Goal: Information Seeking & Learning: Learn about a topic

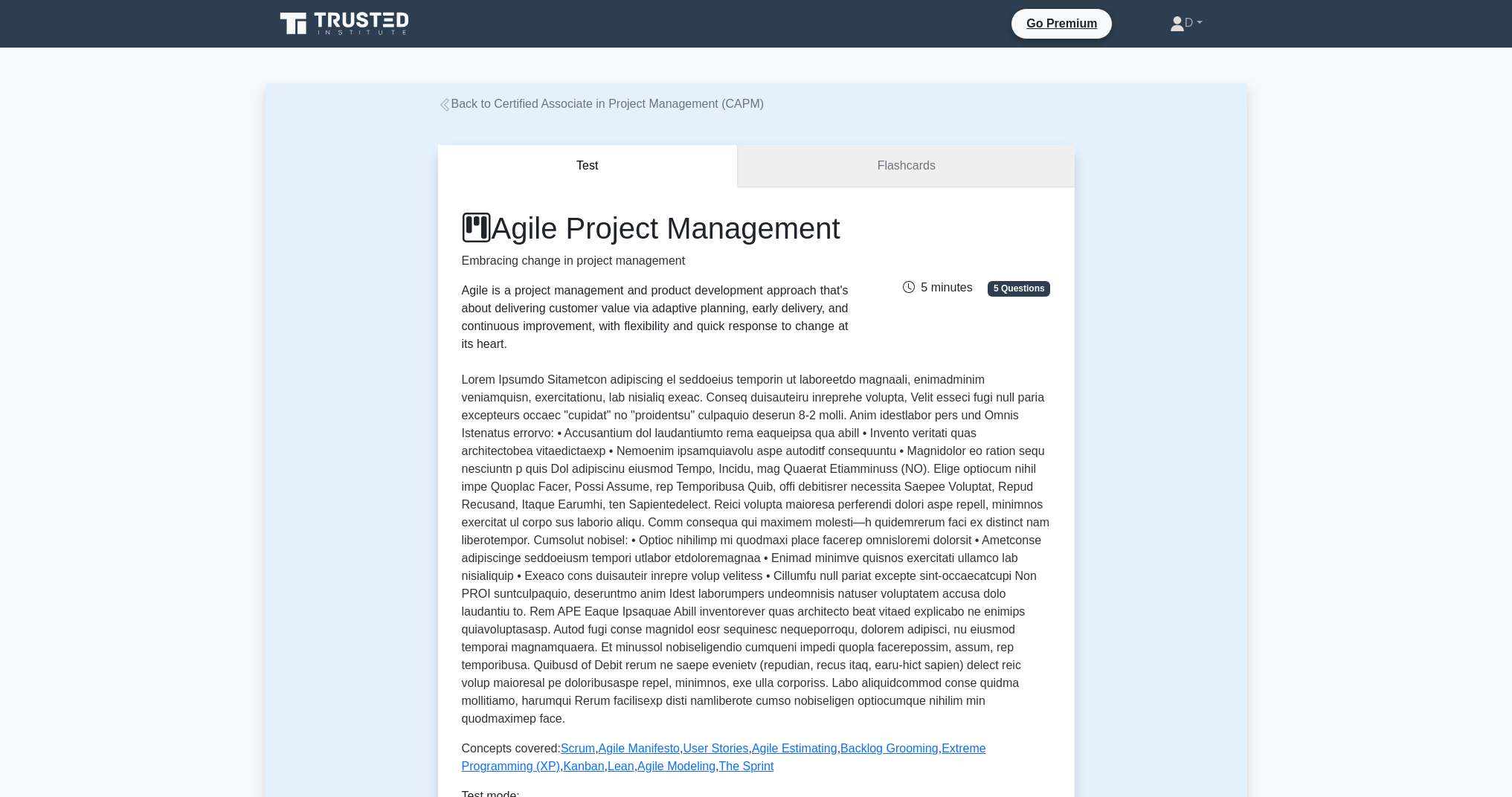
click at [893, 176] on link "Flashcards" at bounding box center [906, 166] width 336 height 42
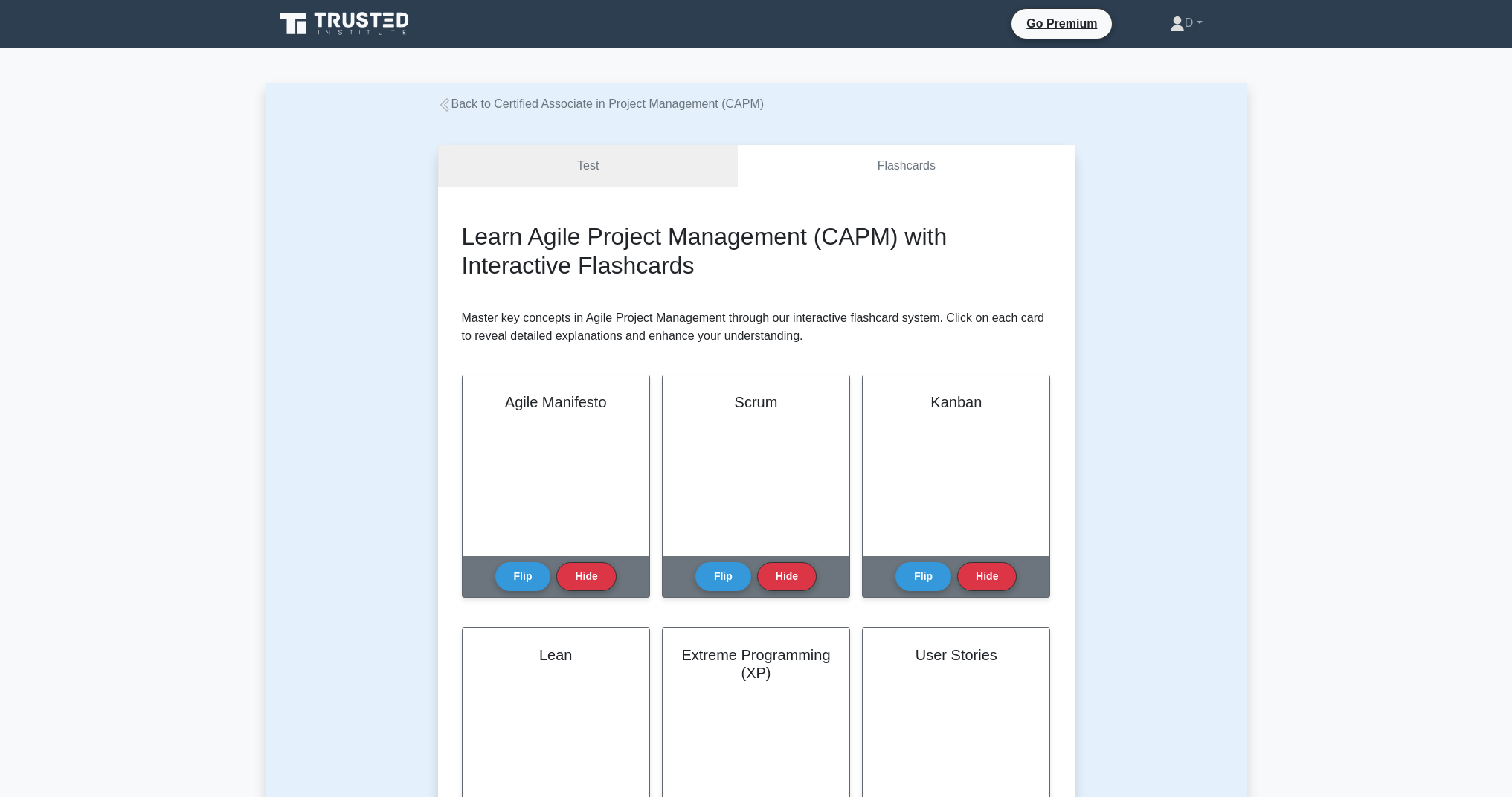
click at [595, 182] on link "Test" at bounding box center [589, 166] width 300 height 42
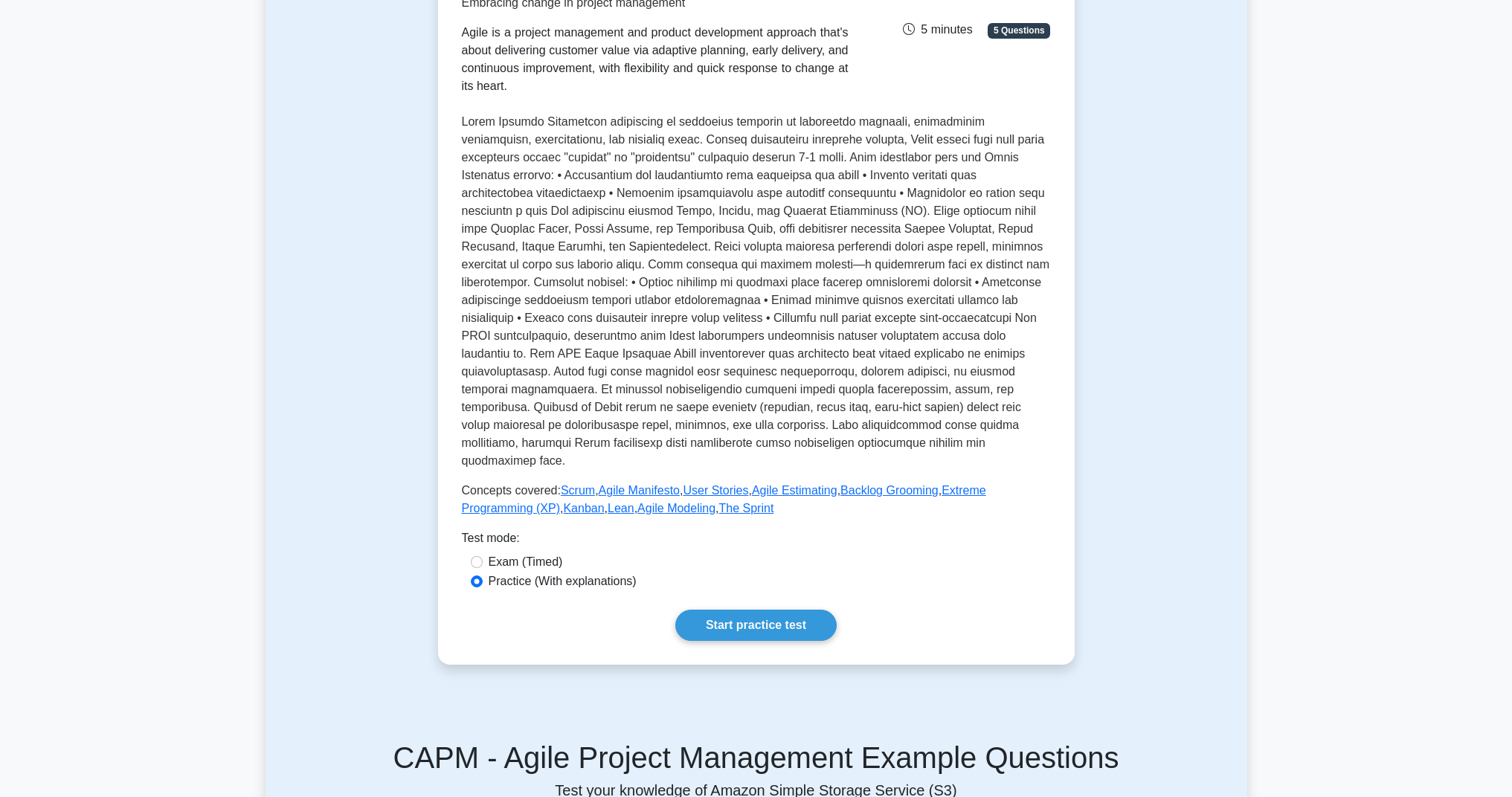
scroll to position [337, 0]
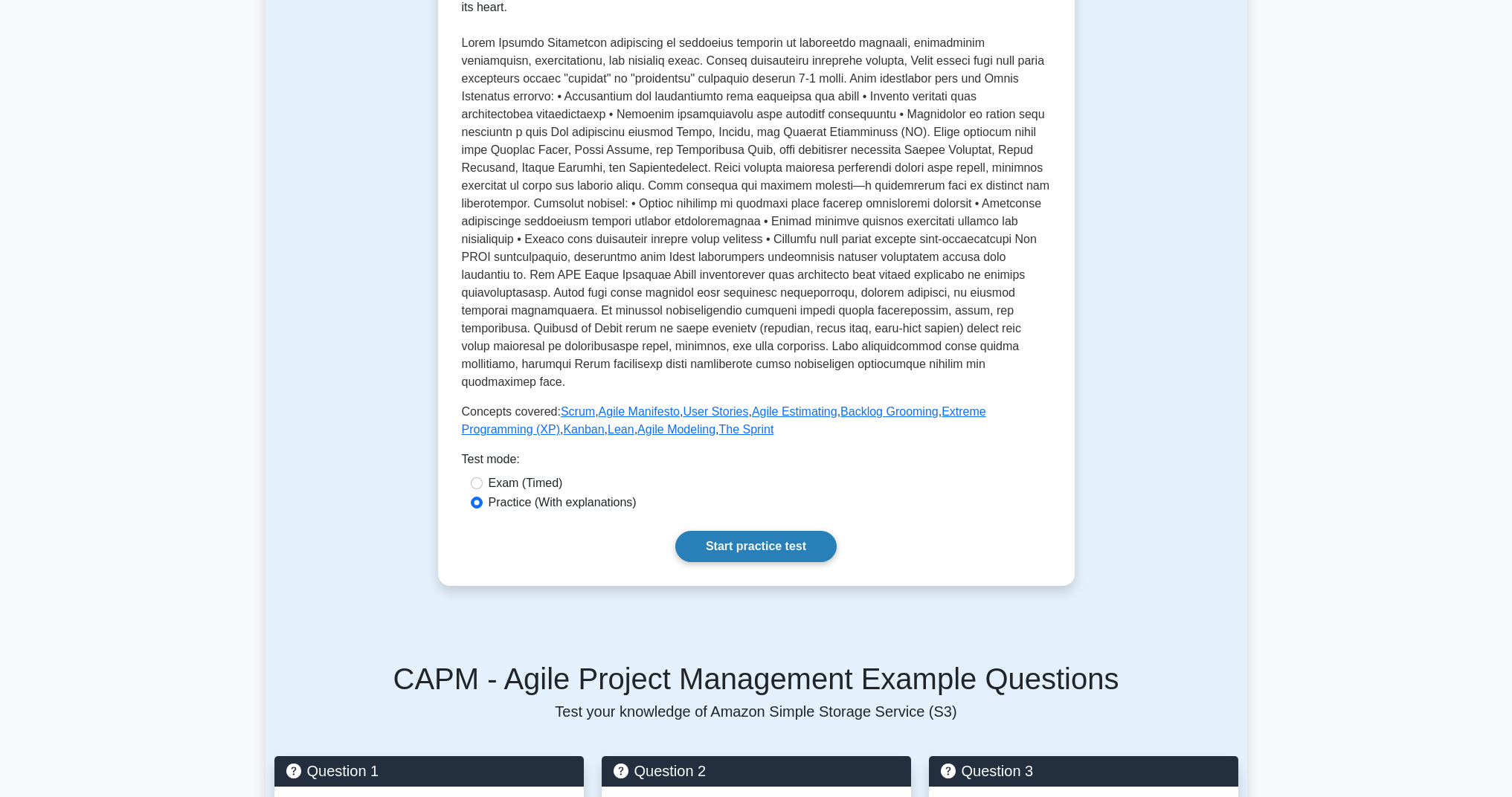
click at [732, 531] on link "Start practice test" at bounding box center [756, 546] width 161 height 32
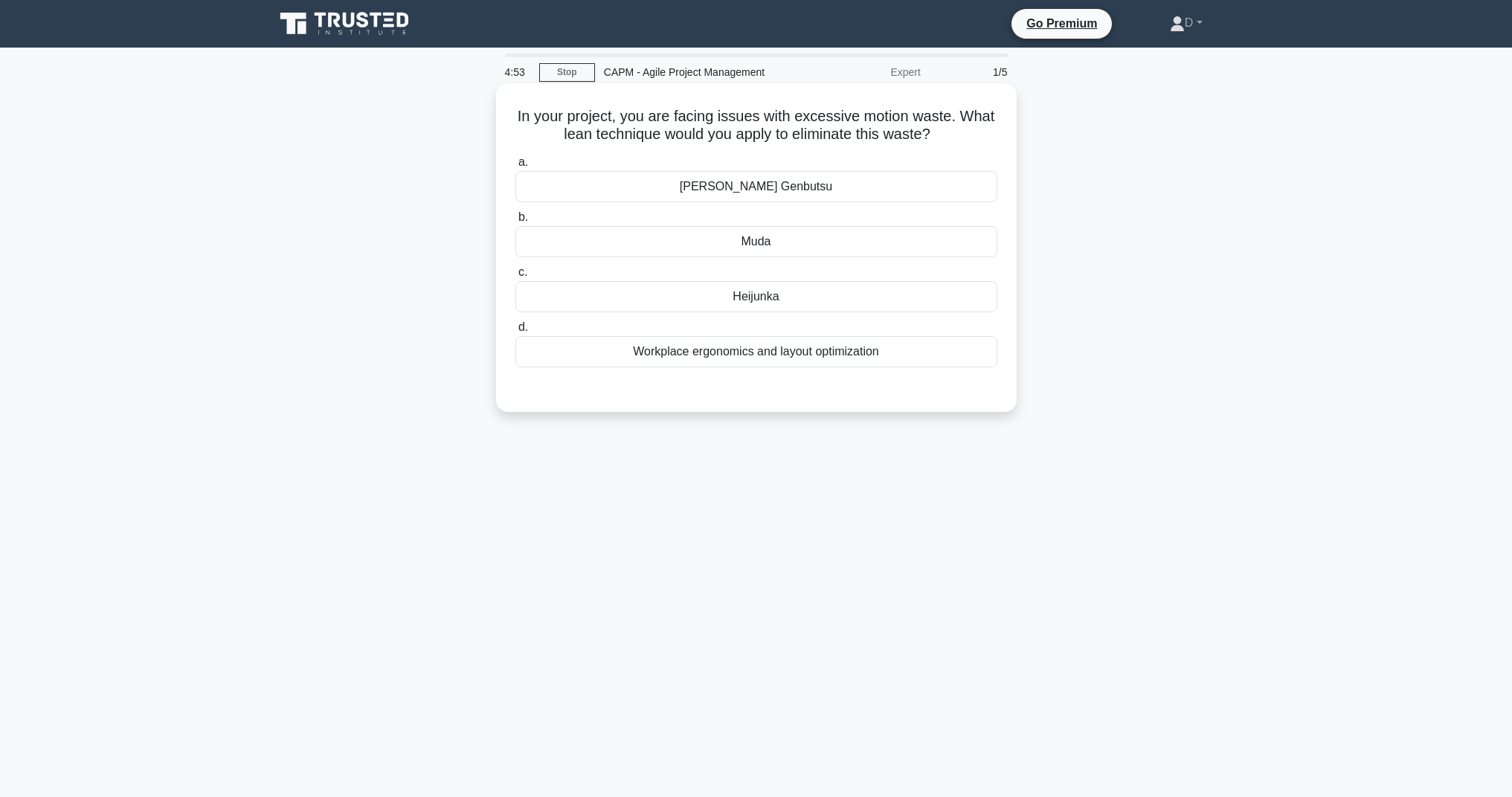
drag, startPoint x: 520, startPoint y: 116, endPoint x: 935, endPoint y: 135, distance: 415.4
click at [935, 135] on h5 "In your project, you are facing issues with excessive motion waste. What lean t…" at bounding box center [757, 126] width 485 height 38
click at [770, 348] on div "Workplace ergonomics and layout optimization" at bounding box center [757, 352] width 482 height 32
click at [516, 332] on input "d. Workplace ergonomics and layout optimization" at bounding box center [516, 327] width 0 height 10
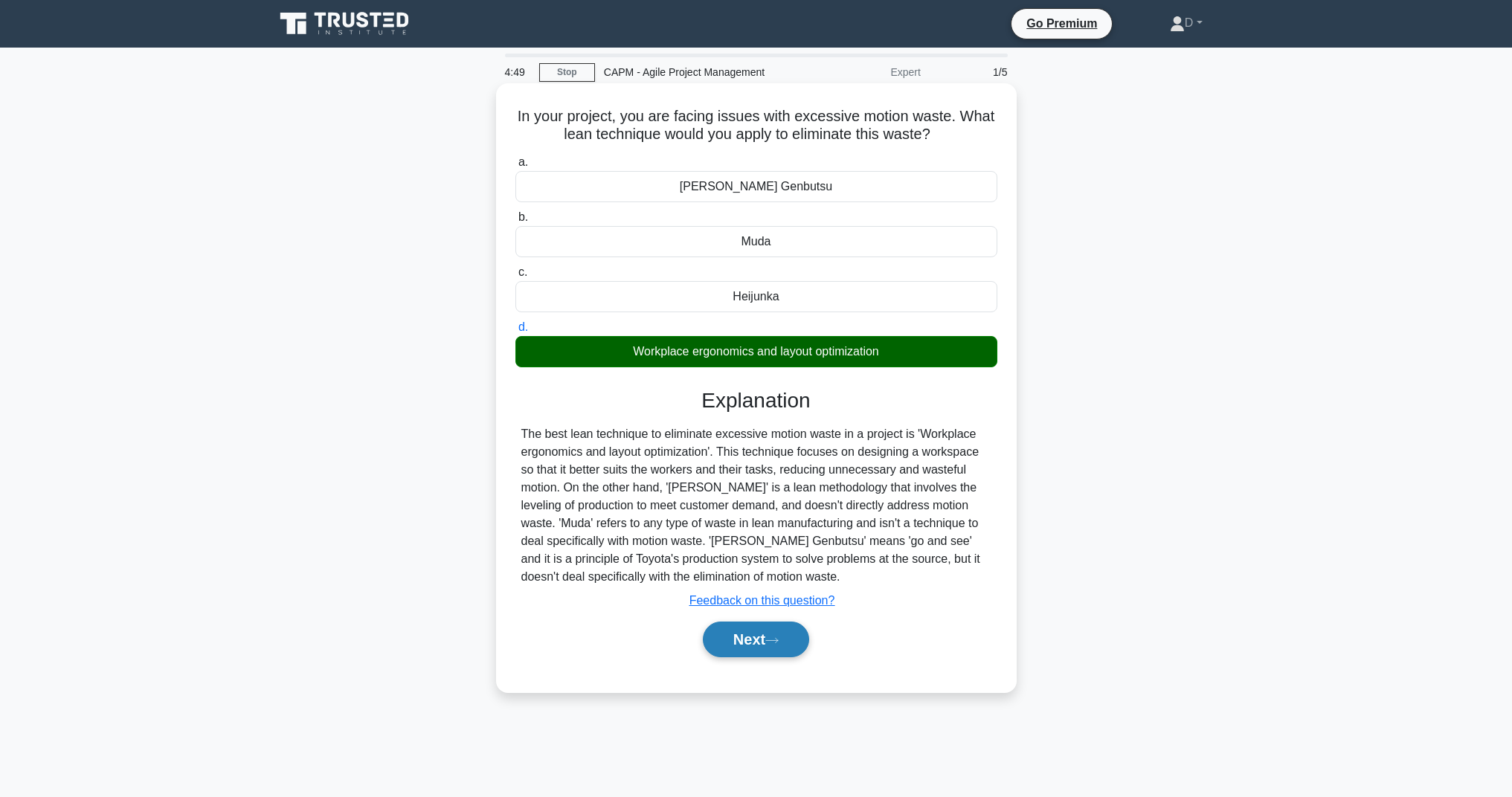
click at [759, 640] on button "Next" at bounding box center [756, 639] width 107 height 36
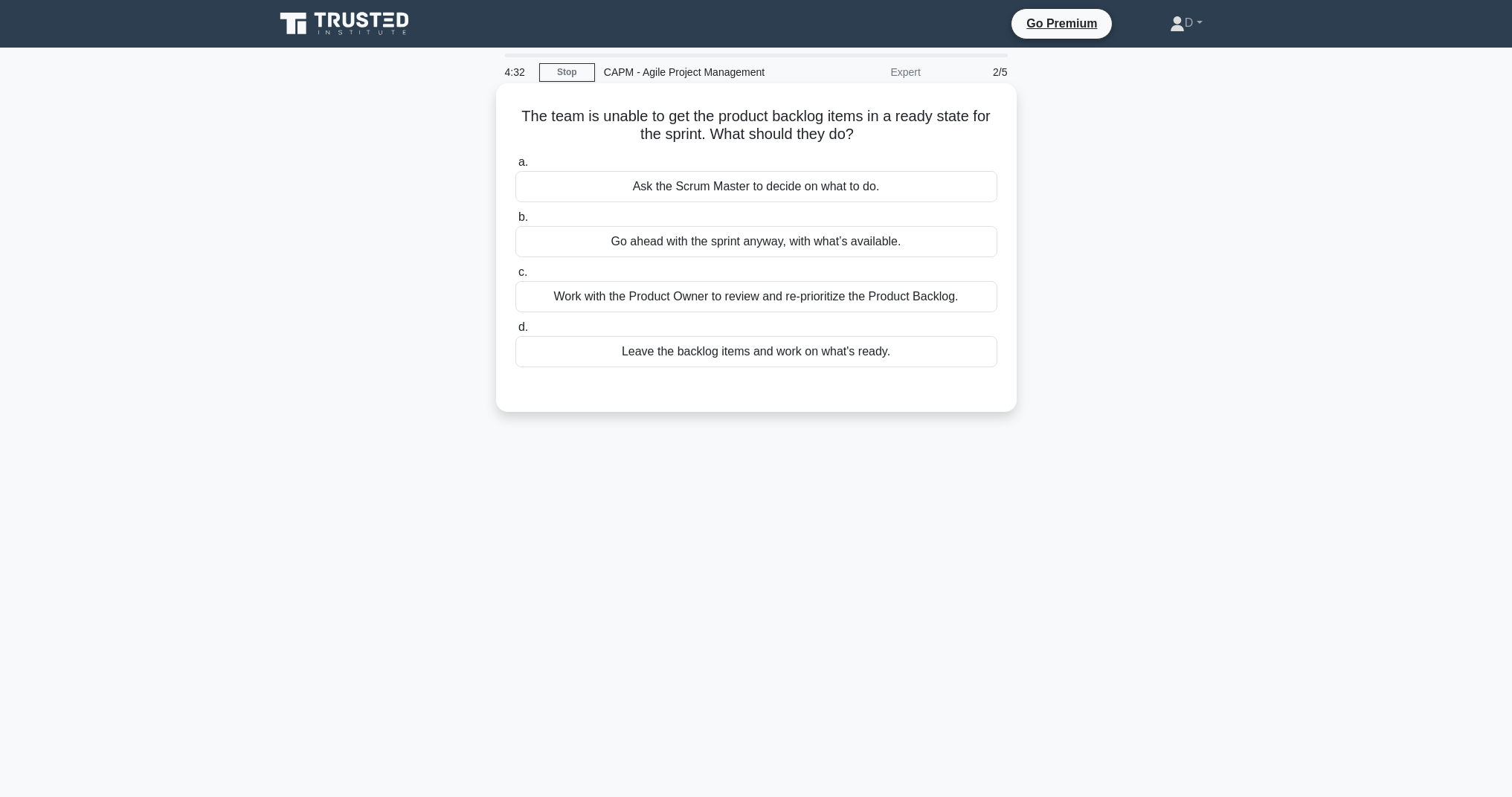
click at [751, 290] on div "Work with the Product Owner to review and re-prioritize the Product Backlog." at bounding box center [757, 297] width 482 height 32
click at [516, 278] on input "c. Work with the Product Owner to review and re-prioritize the Product Backlog." at bounding box center [516, 272] width 0 height 10
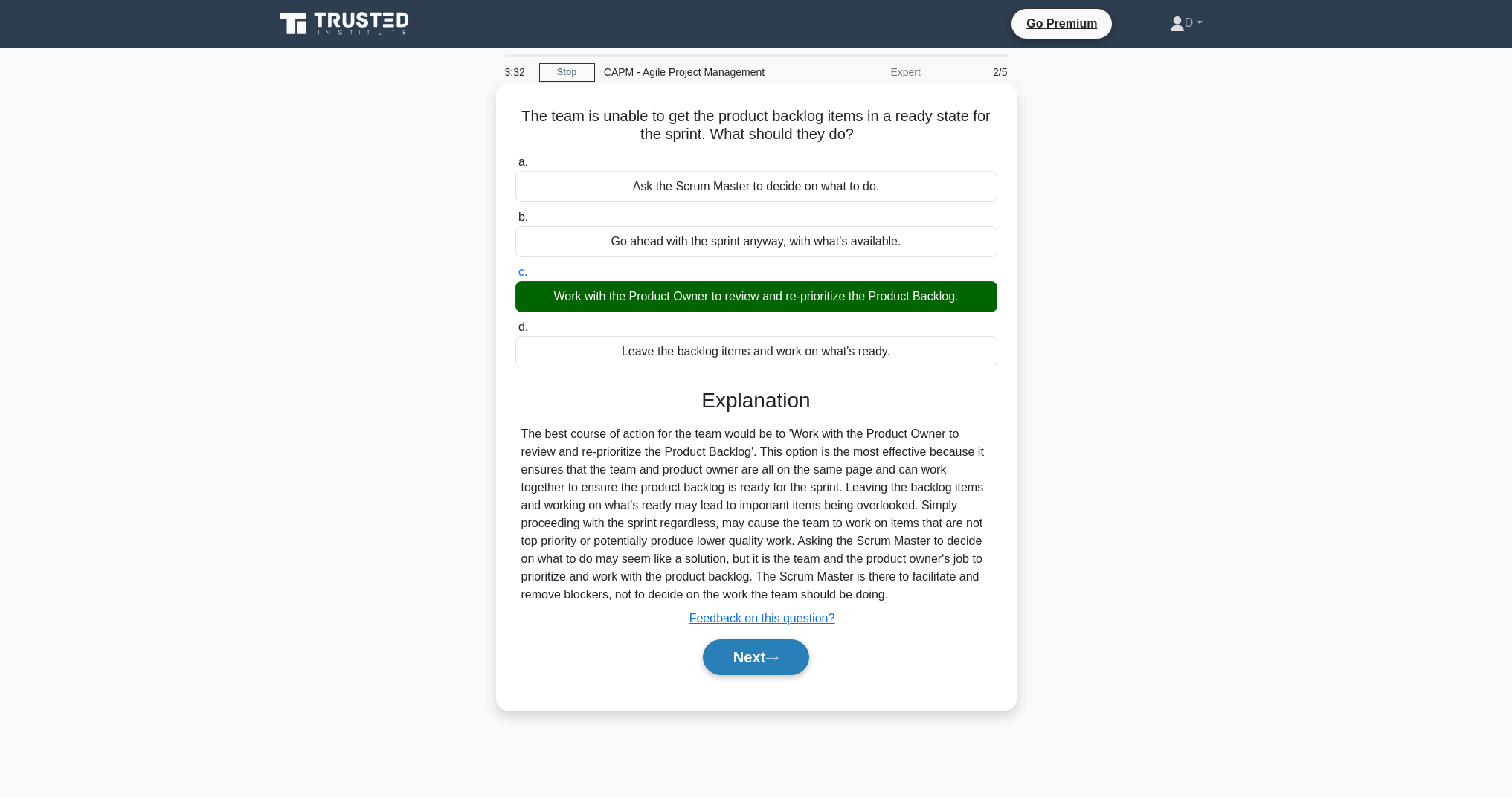
click at [765, 667] on button "Next" at bounding box center [756, 657] width 107 height 36
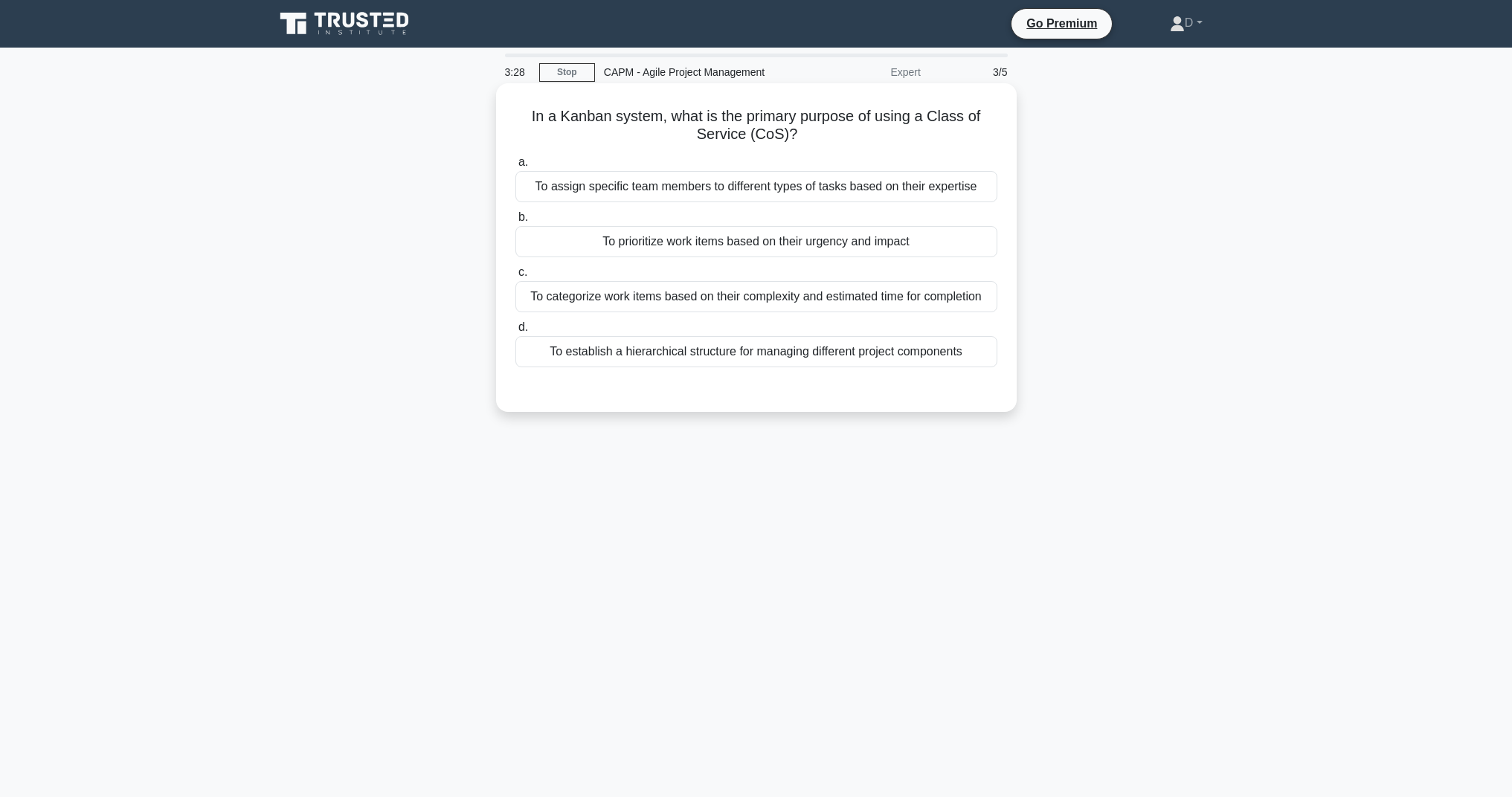
drag, startPoint x: 535, startPoint y: 116, endPoint x: 818, endPoint y: 140, distance: 284.0
click at [818, 140] on h5 "In a Kanban system, what is the primary purpose of using a Class of Service (Co…" at bounding box center [757, 126] width 485 height 38
click at [807, 182] on div "To assign specific team members to different types of tasks based on their expe…" at bounding box center [757, 187] width 482 height 32
click at [516, 167] on input "a. To assign specific team members to different types of tasks based on their e…" at bounding box center [516, 162] width 0 height 10
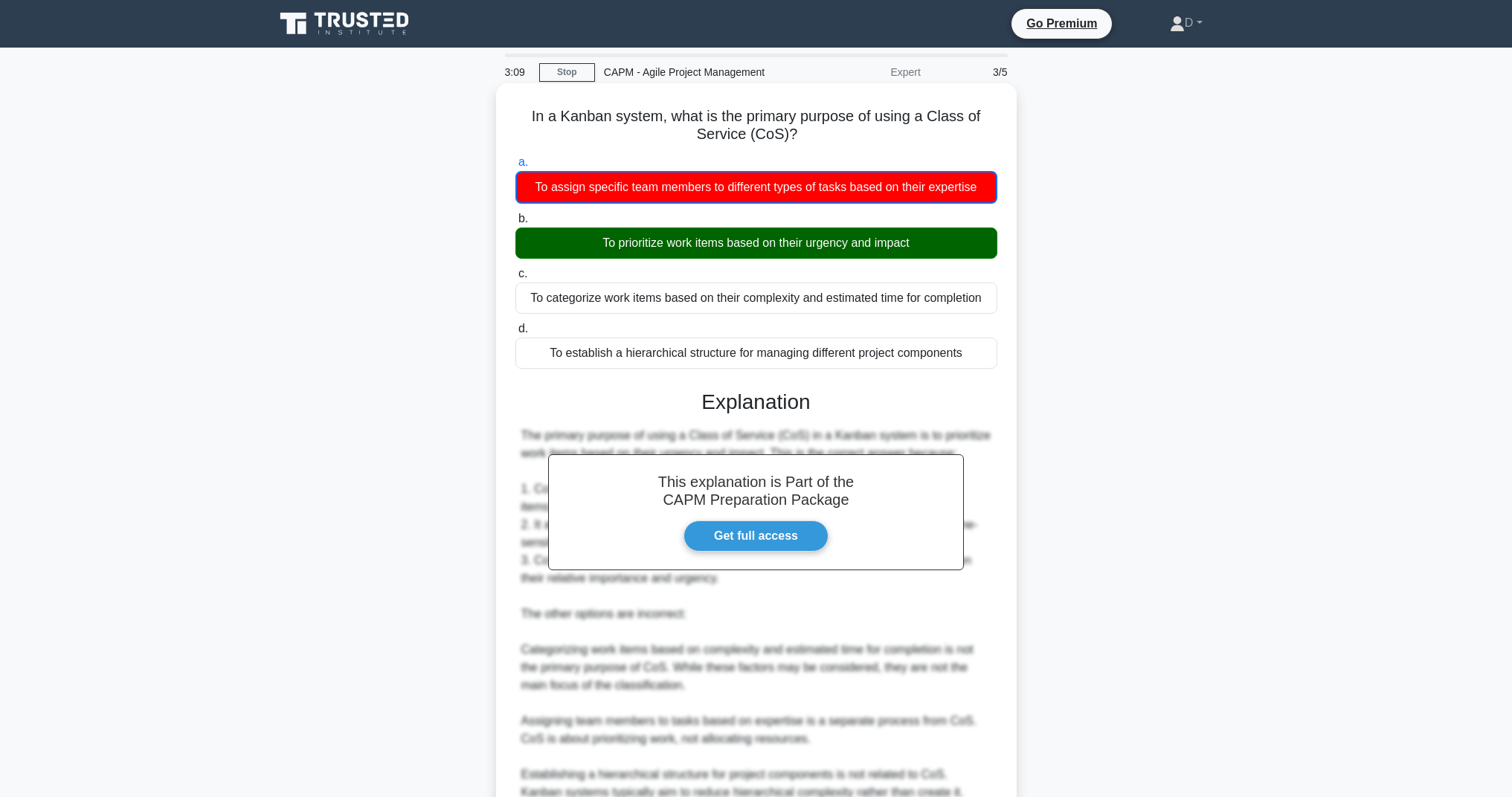
scroll to position [193, 0]
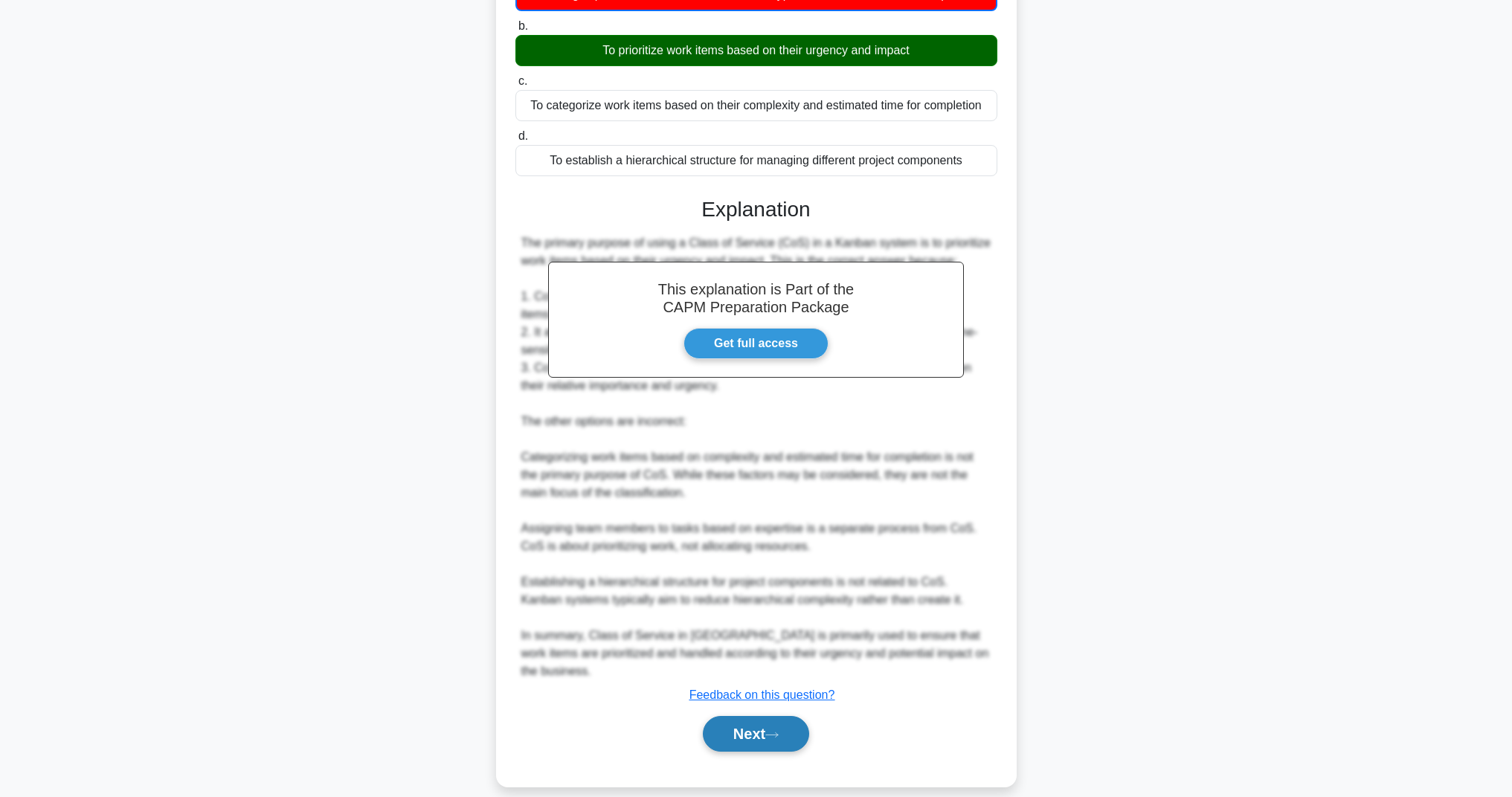
click at [779, 731] on icon at bounding box center [773, 735] width 14 height 8
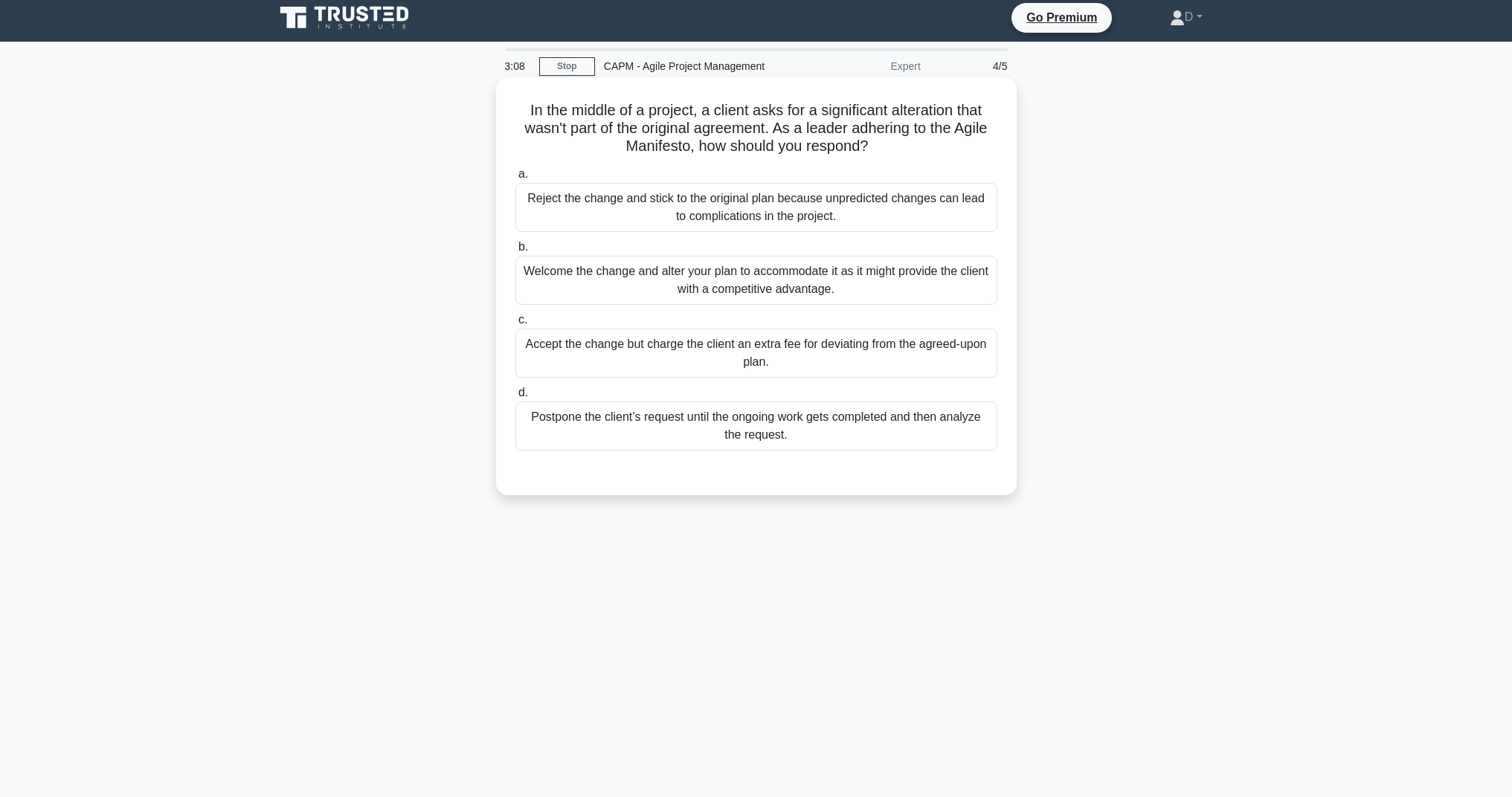
scroll to position [6, 0]
click at [700, 287] on div "Welcome the change and alter your plan to accommodate it as it might provide th…" at bounding box center [757, 280] width 482 height 49
click at [516, 252] on input "b. Welcome the change and alter your plan to accommodate it as it might provide…" at bounding box center [516, 247] width 0 height 10
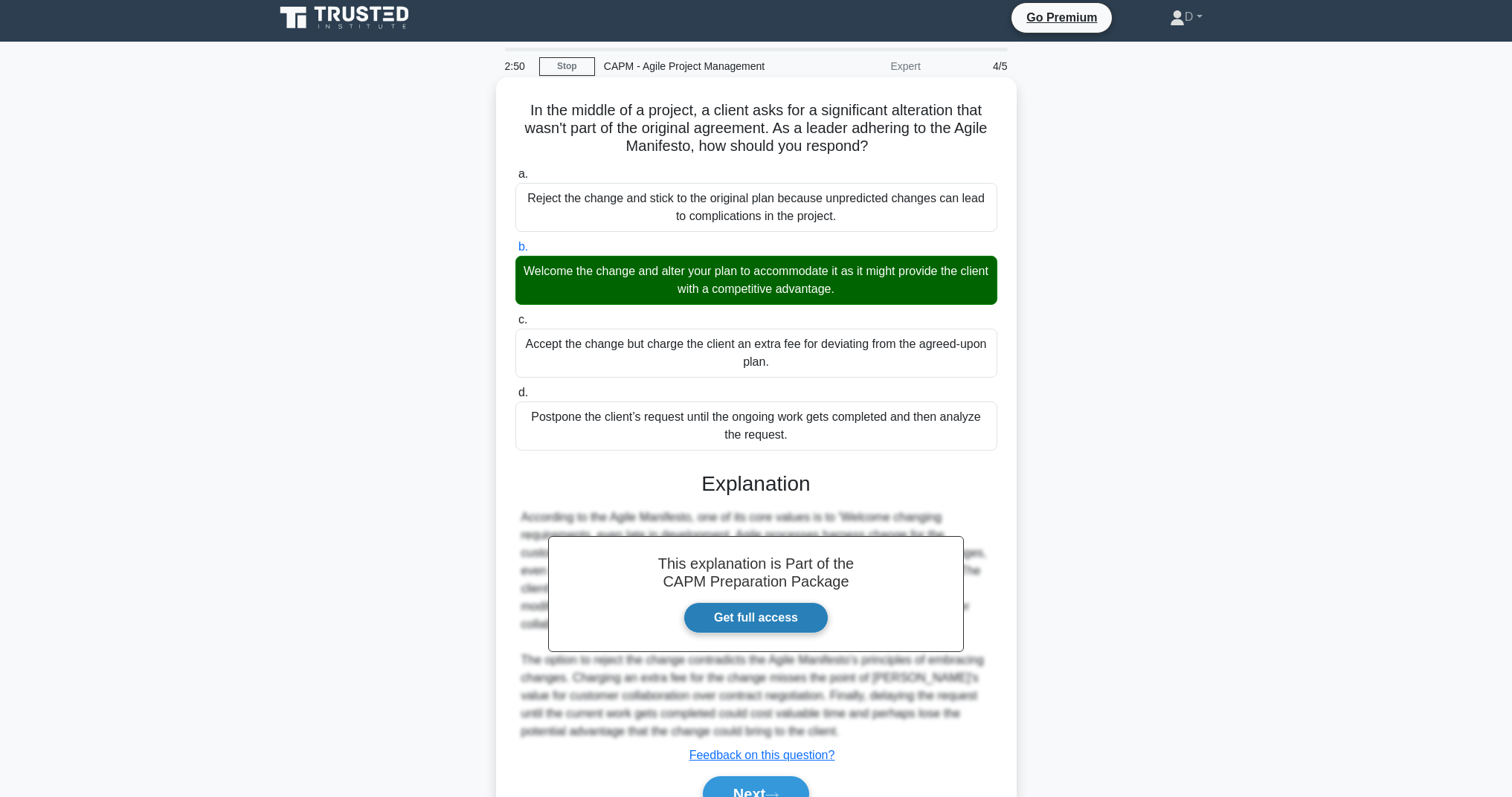
scroll to position [66, 0]
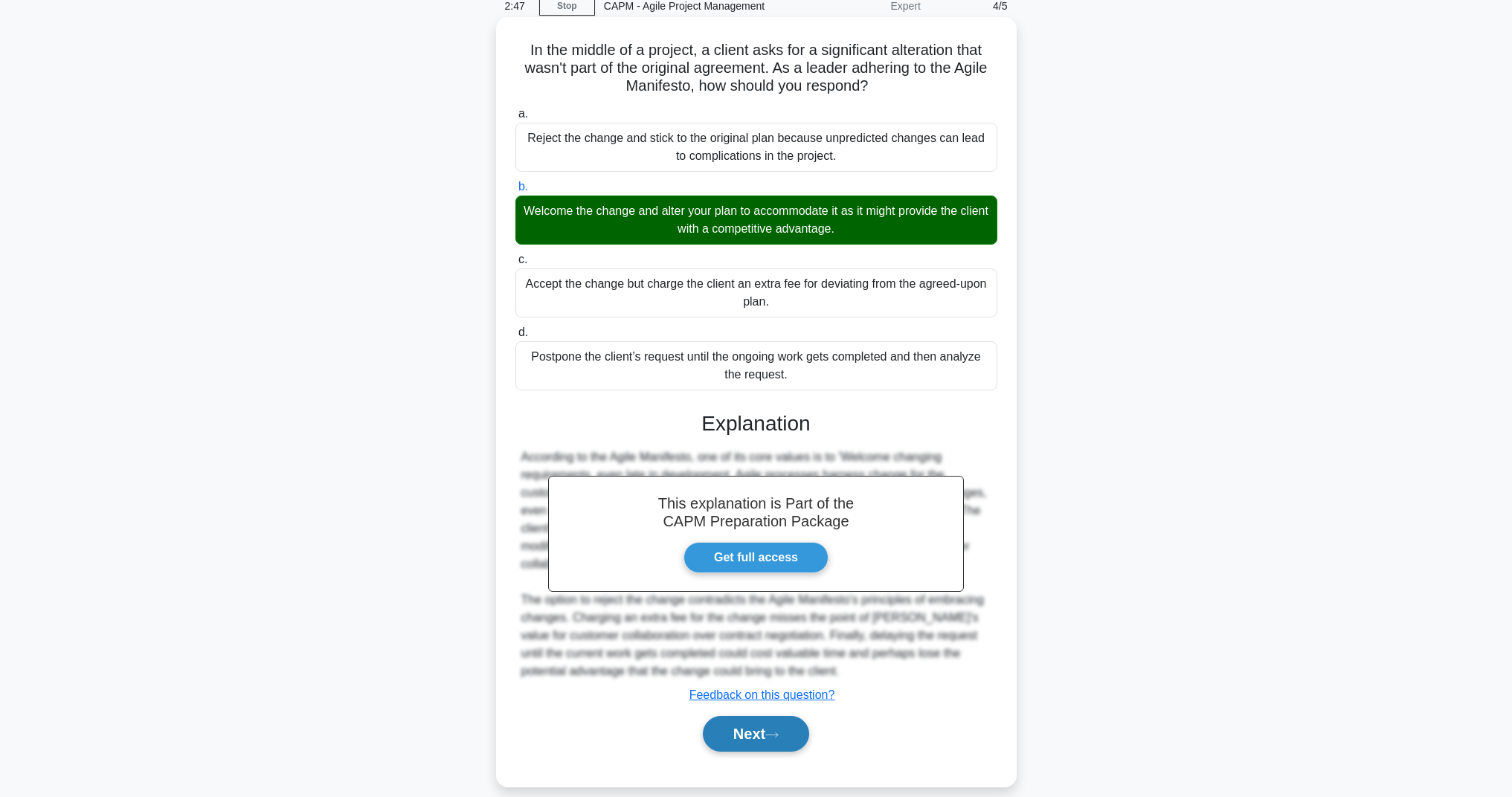
click at [761, 716] on button "Next" at bounding box center [756, 734] width 107 height 36
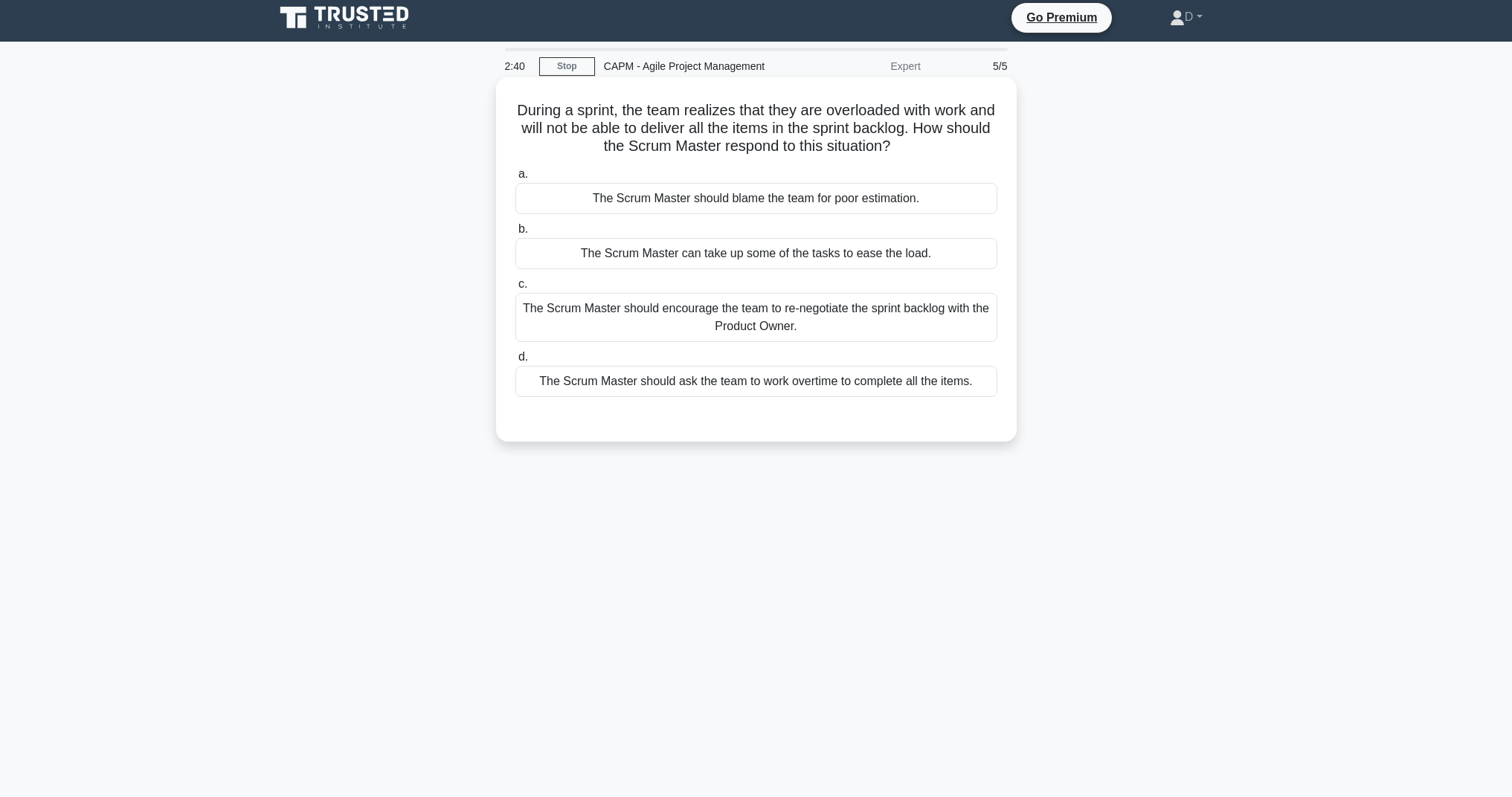
drag, startPoint x: 518, startPoint y: 104, endPoint x: 907, endPoint y: 155, distance: 392.3
click at [907, 155] on h5 "During a sprint, the team realizes that they are overloaded with work and will …" at bounding box center [757, 128] width 485 height 55
click at [912, 149] on h5 "During a sprint, the team realizes that they are overloaded with work and will …" at bounding box center [757, 128] width 485 height 55
click at [693, 319] on div "The Scrum Master should encourage the team to re-negotiate the sprint backlog w…" at bounding box center [757, 317] width 482 height 49
click at [516, 289] on input "c. The Scrum Master should encourage the team to re-negotiate the sprint backlo…" at bounding box center [516, 284] width 0 height 10
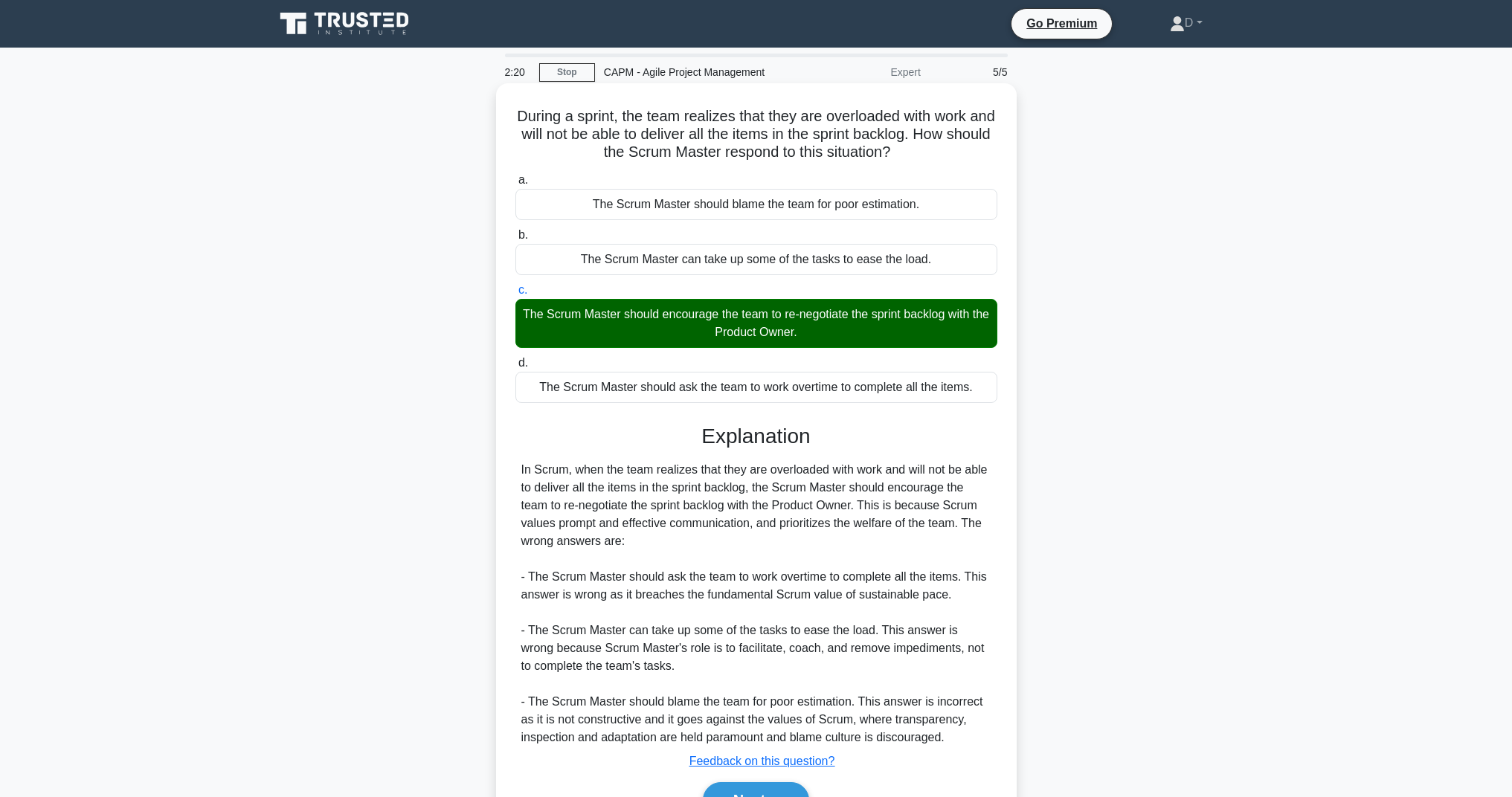
scroll to position [84, 0]
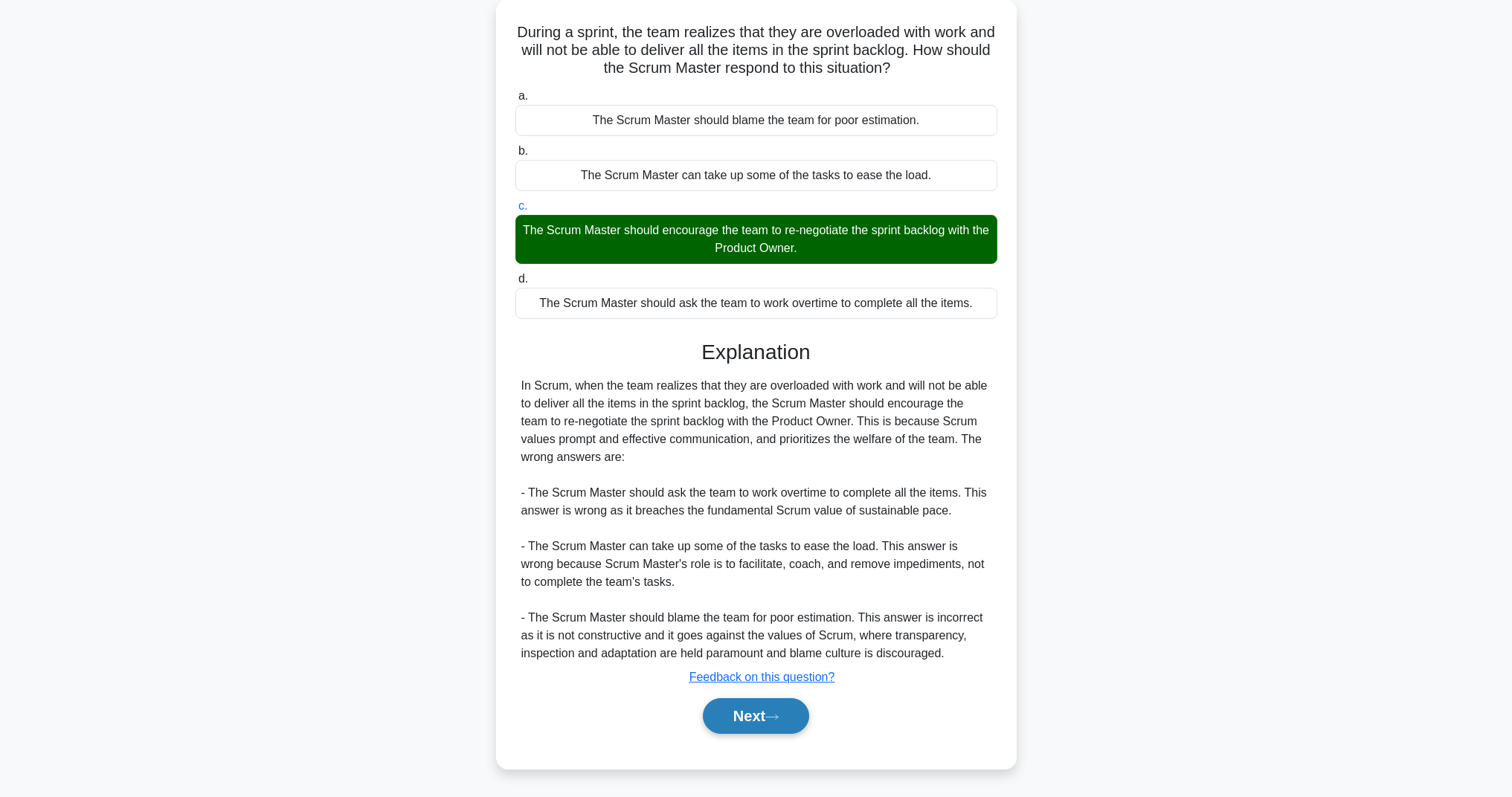
click at [761, 715] on button "Next" at bounding box center [756, 716] width 107 height 36
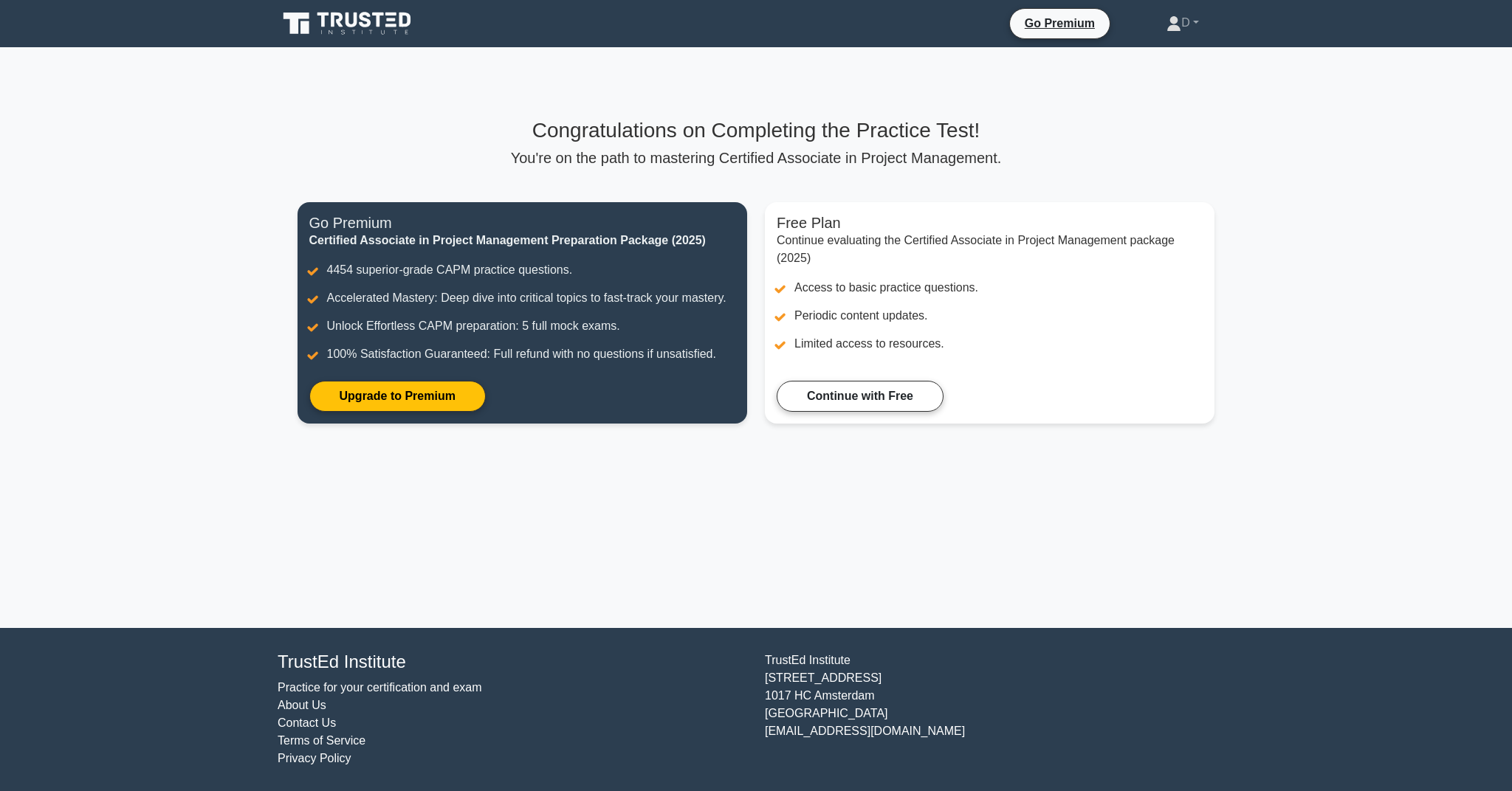
click at [432, 185] on div "Congratulations on Completing the Practice Test! You're on the path to masterin…" at bounding box center [756, 280] width 935 height 323
